Goal: Transaction & Acquisition: Purchase product/service

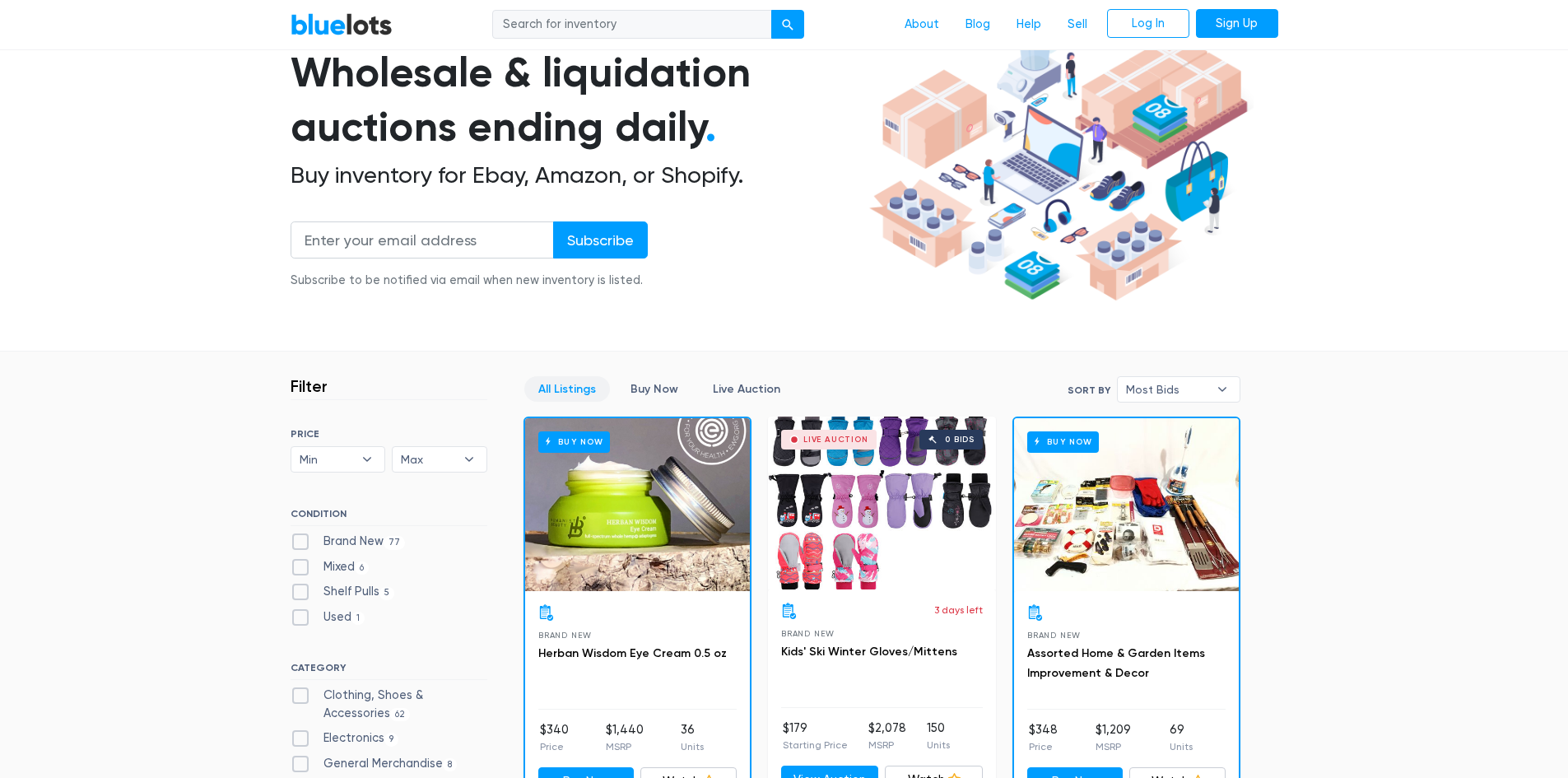
scroll to position [165, 0]
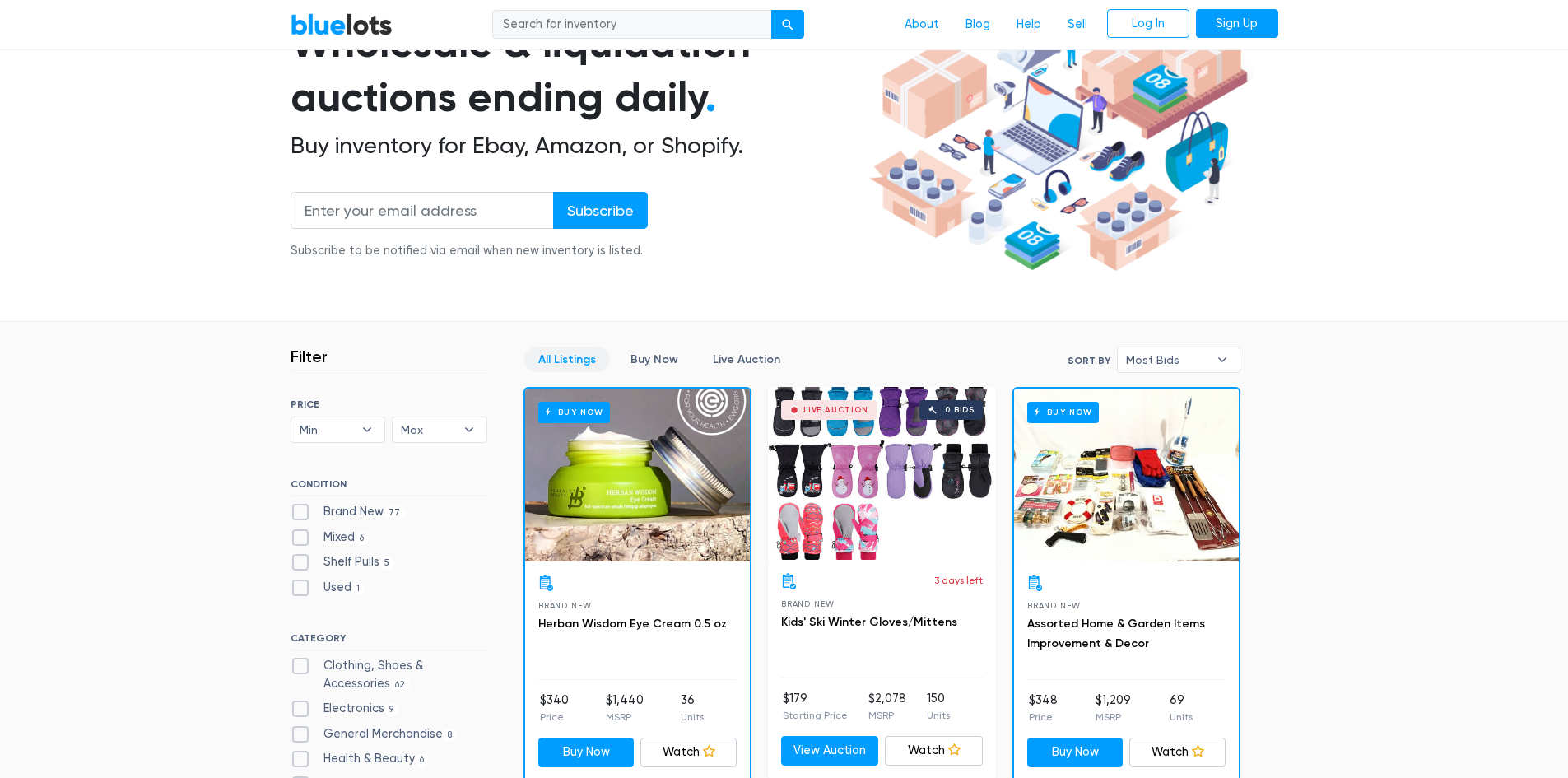
click at [305, 666] on label "Clothing, Shoes & Accessories 62" at bounding box center [389, 675] width 197 height 35
click at [301, 666] on Accessories"] "Clothing, Shoes & Accessories 62" at bounding box center [296, 663] width 11 height 11
checkbox Accessories"] "true"
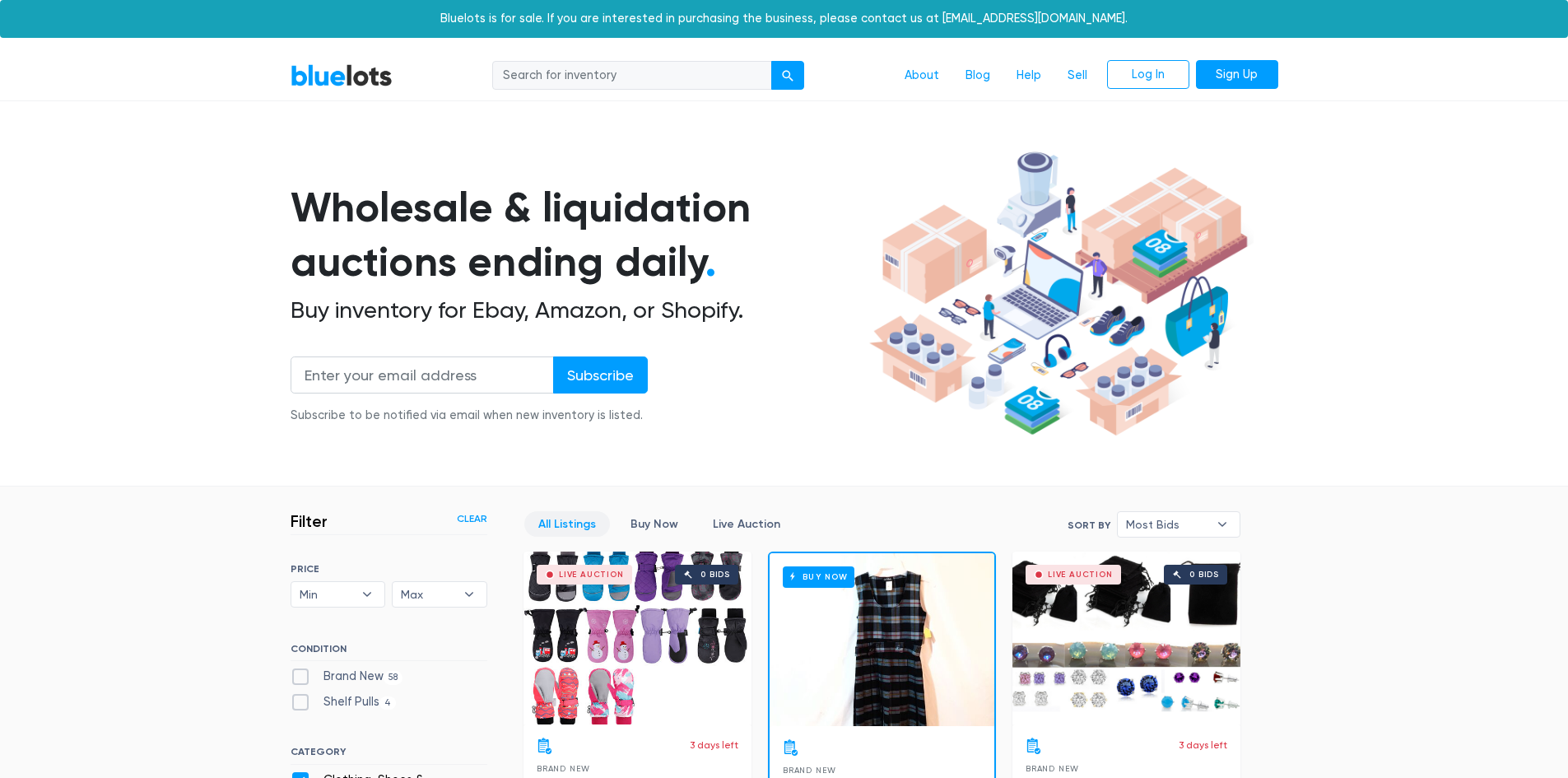
scroll to position [443, 0]
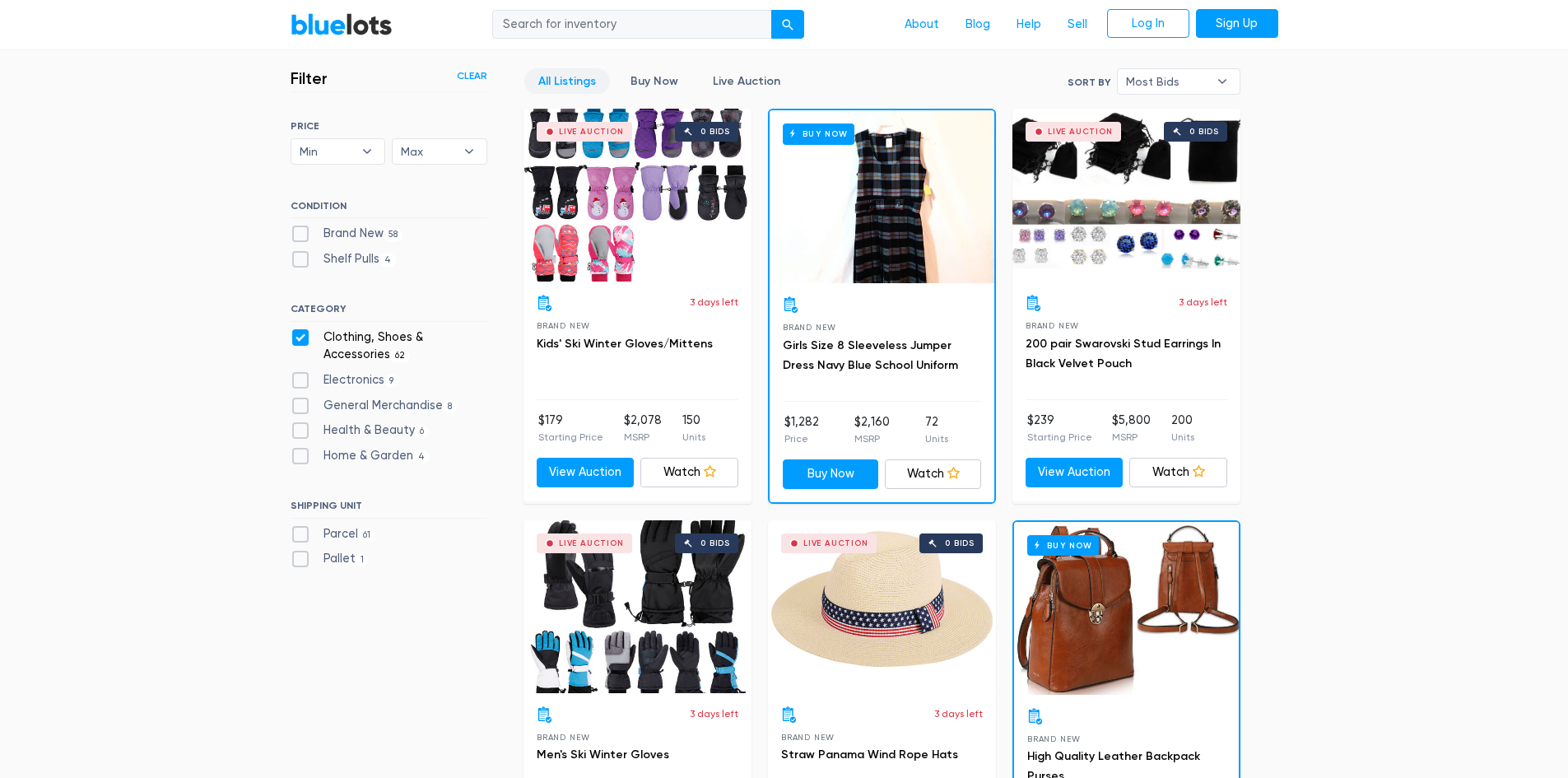
click at [305, 233] on label "Brand New 58" at bounding box center [347, 234] width 113 height 18
click at [301, 233] on New"] "Brand New 58" at bounding box center [296, 230] width 11 height 11
checkbox New"] "true"
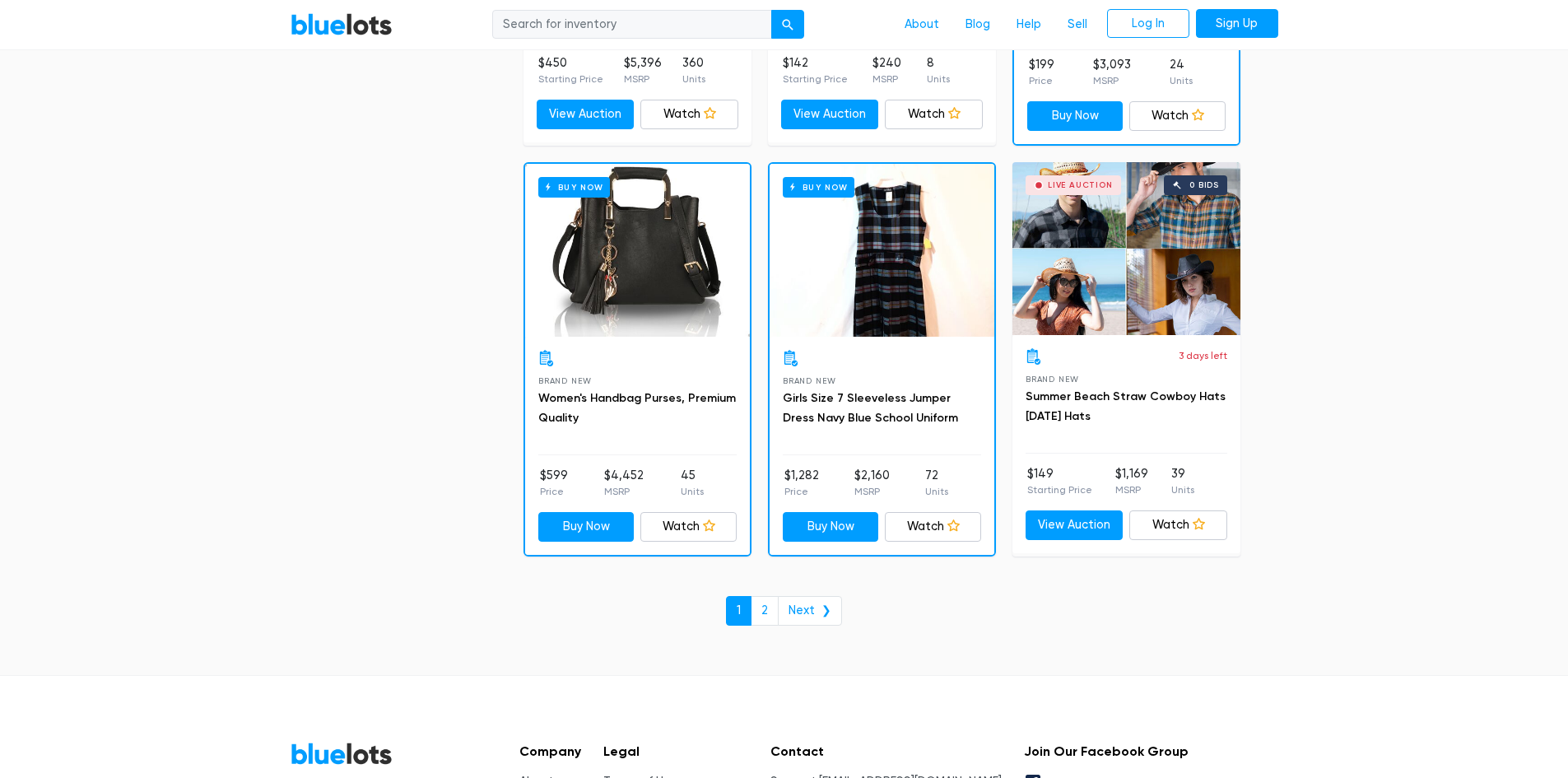
scroll to position [7092, 0]
